Goal: Task Accomplishment & Management: Manage account settings

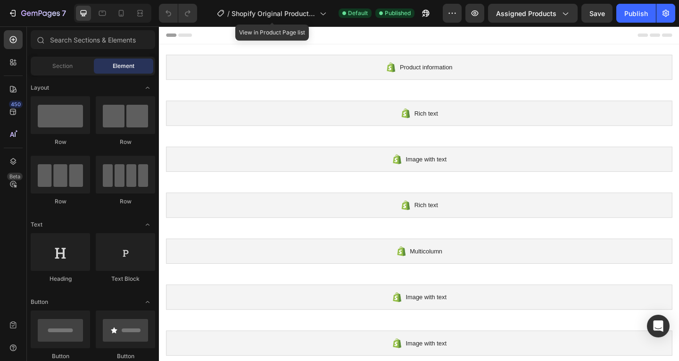
click at [248, 23] on div "/ Shopify Original Product Template" at bounding box center [271, 13] width 119 height 23
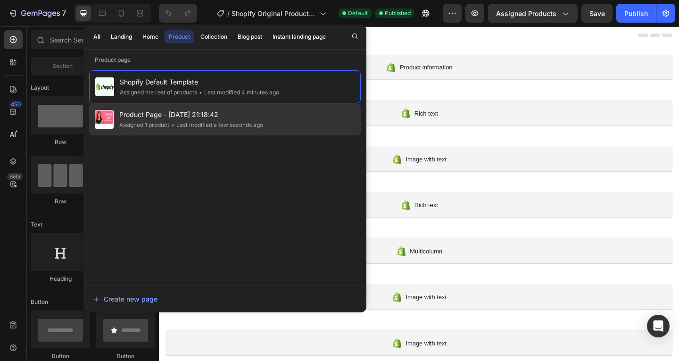
click at [229, 108] on div "Product Page - Apr 9, 21:18:42 Assigned 1 product • Last modified a few seconds…" at bounding box center [225, 119] width 272 height 32
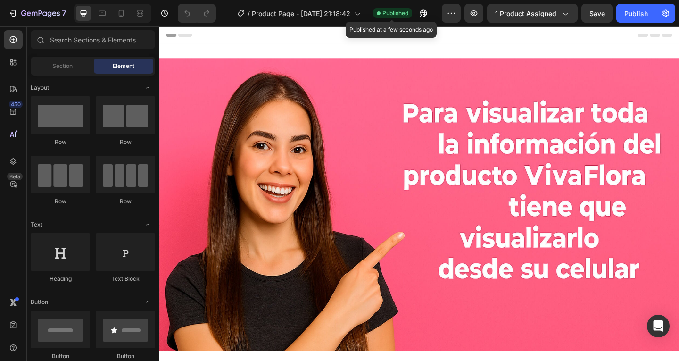
click at [406, 17] on div "Published" at bounding box center [392, 12] width 39 height 9
click at [400, 15] on span "Published" at bounding box center [396, 13] width 26 height 8
click at [543, 25] on div "7 Version history / Product Page - [DATE] 21:18:42 Published Published at a few…" at bounding box center [339, 13] width 679 height 27
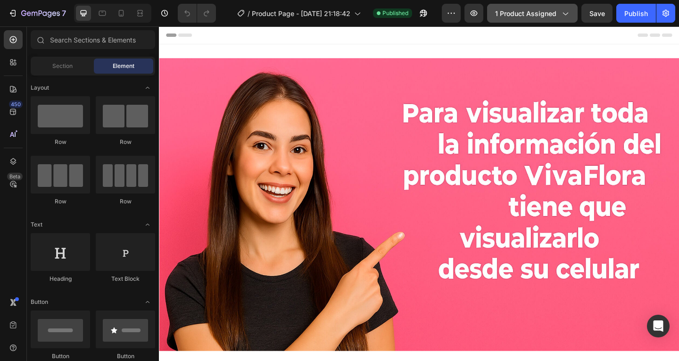
click at [543, 21] on button "1 product assigned" at bounding box center [532, 13] width 91 height 19
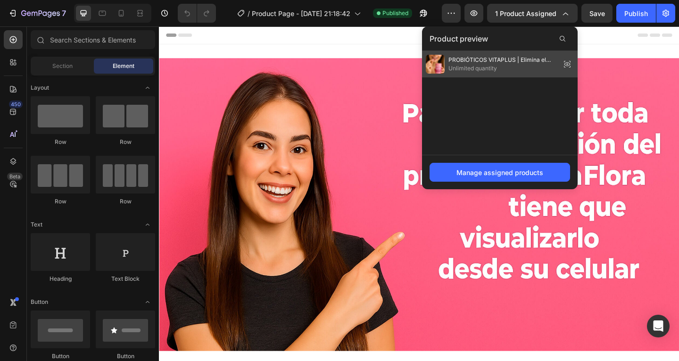
click at [544, 65] on span "Unlimited quantity" at bounding box center [503, 68] width 109 height 8
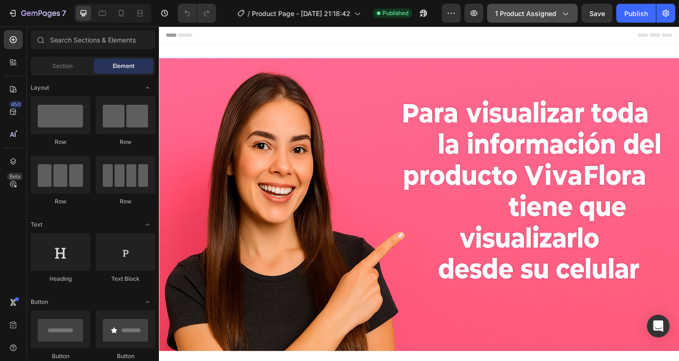
click at [558, 5] on button "1 product assigned" at bounding box center [532, 13] width 91 height 19
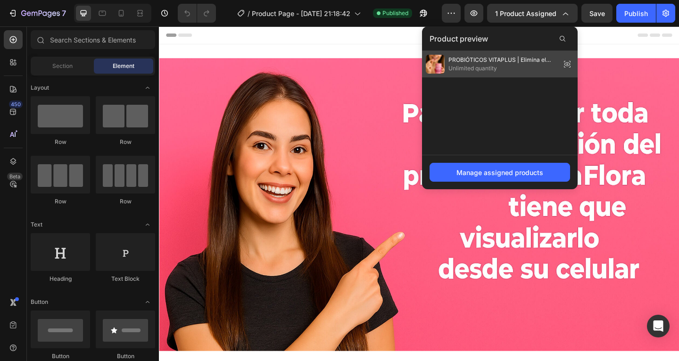
click at [502, 63] on span "PROBIÓTICOS VITAPLUS | Elimina el mal Olor Mejora tu PH" at bounding box center [503, 60] width 109 height 8
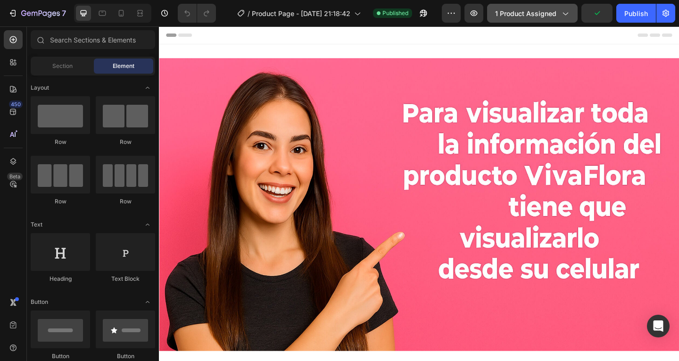
click at [526, 21] on button "1 product assigned" at bounding box center [532, 13] width 91 height 19
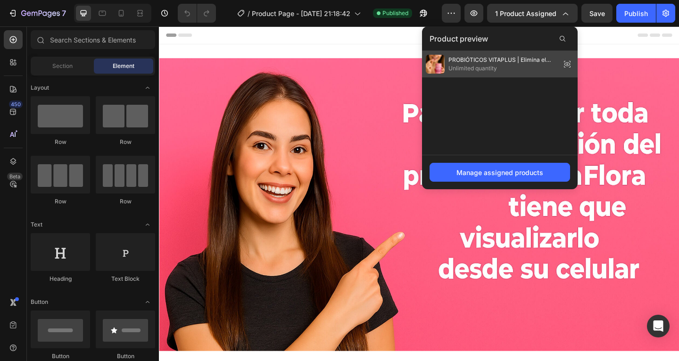
click at [573, 64] on icon at bounding box center [567, 64] width 13 height 13
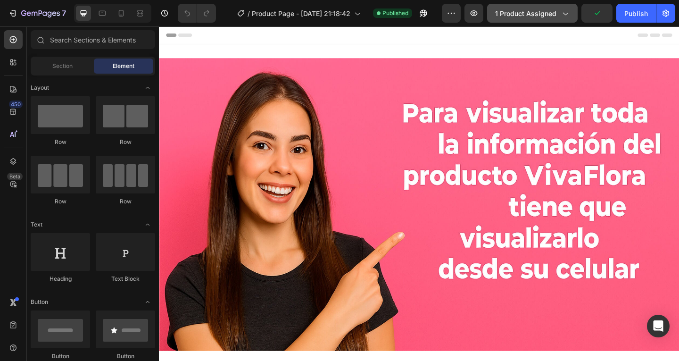
click at [568, 8] on button "1 product assigned" at bounding box center [532, 13] width 91 height 19
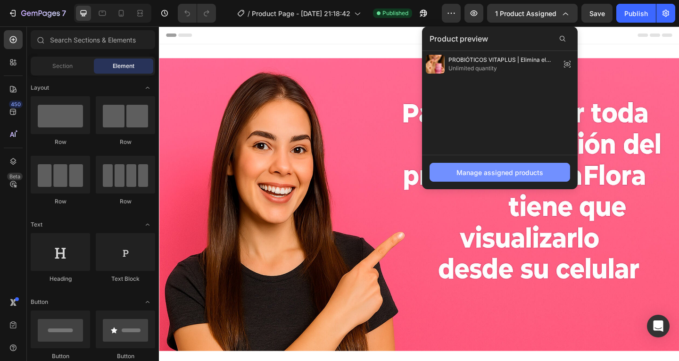
click at [514, 171] on div "Manage assigned products" at bounding box center [500, 172] width 87 height 10
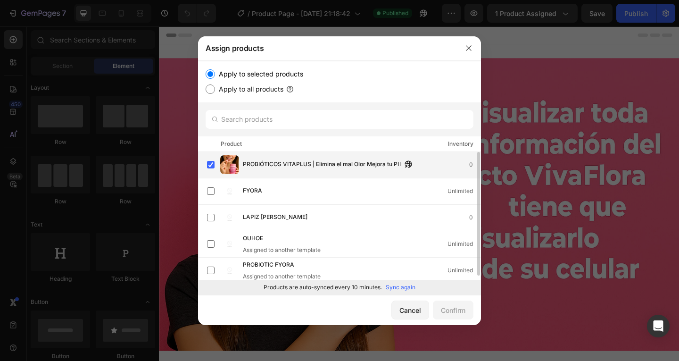
click at [416, 169] on div "PROBIÓTICOS VITAPLUS | Elimina el mal Olor Mejora tu PH" at bounding box center [330, 164] width 174 height 10
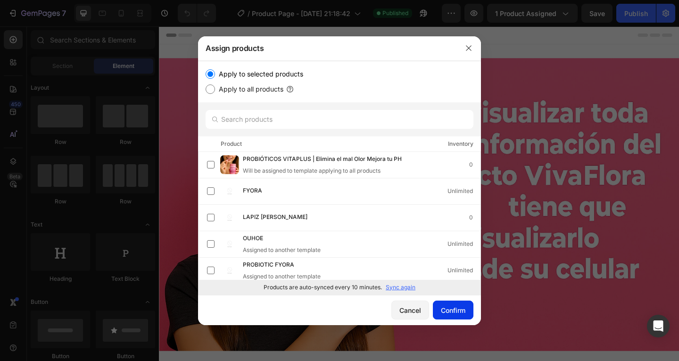
click at [455, 311] on div "Confirm" at bounding box center [453, 310] width 25 height 10
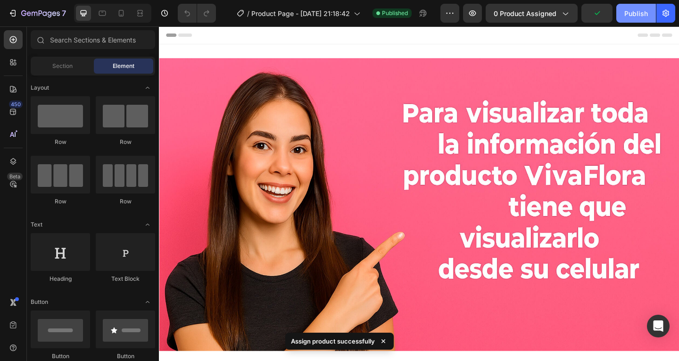
click at [629, 14] on div "Publish" at bounding box center [637, 13] width 24 height 10
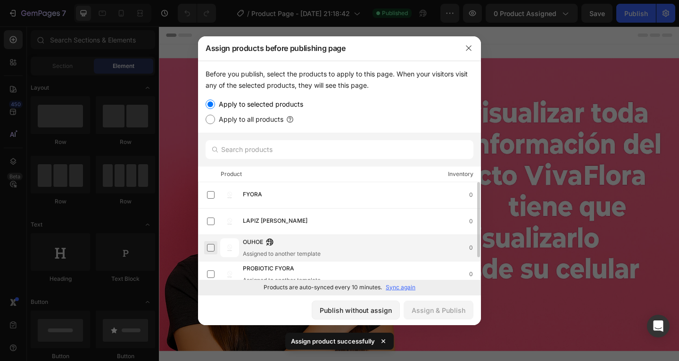
click at [211, 244] on label at bounding box center [211, 248] width 8 height 8
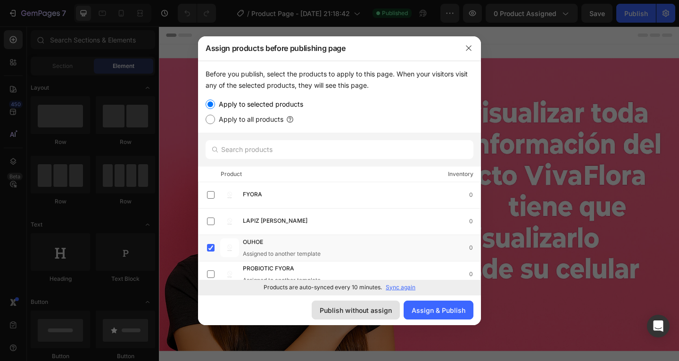
click at [390, 316] on button "Publish without assign" at bounding box center [356, 310] width 88 height 19
